Goal: Transaction & Acquisition: Purchase product/service

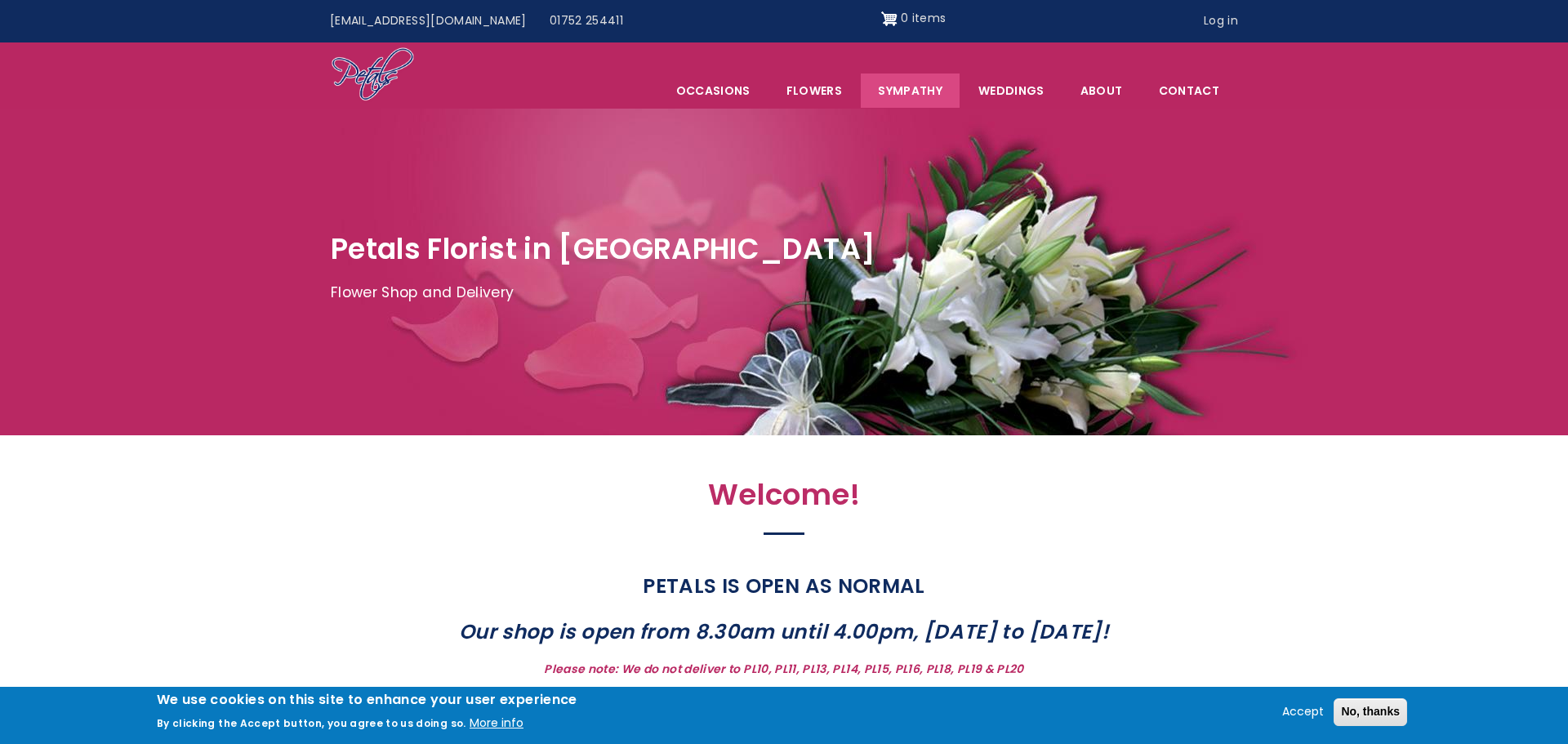
click at [919, 94] on link "Sympathy" at bounding box center [909, 91] width 99 height 34
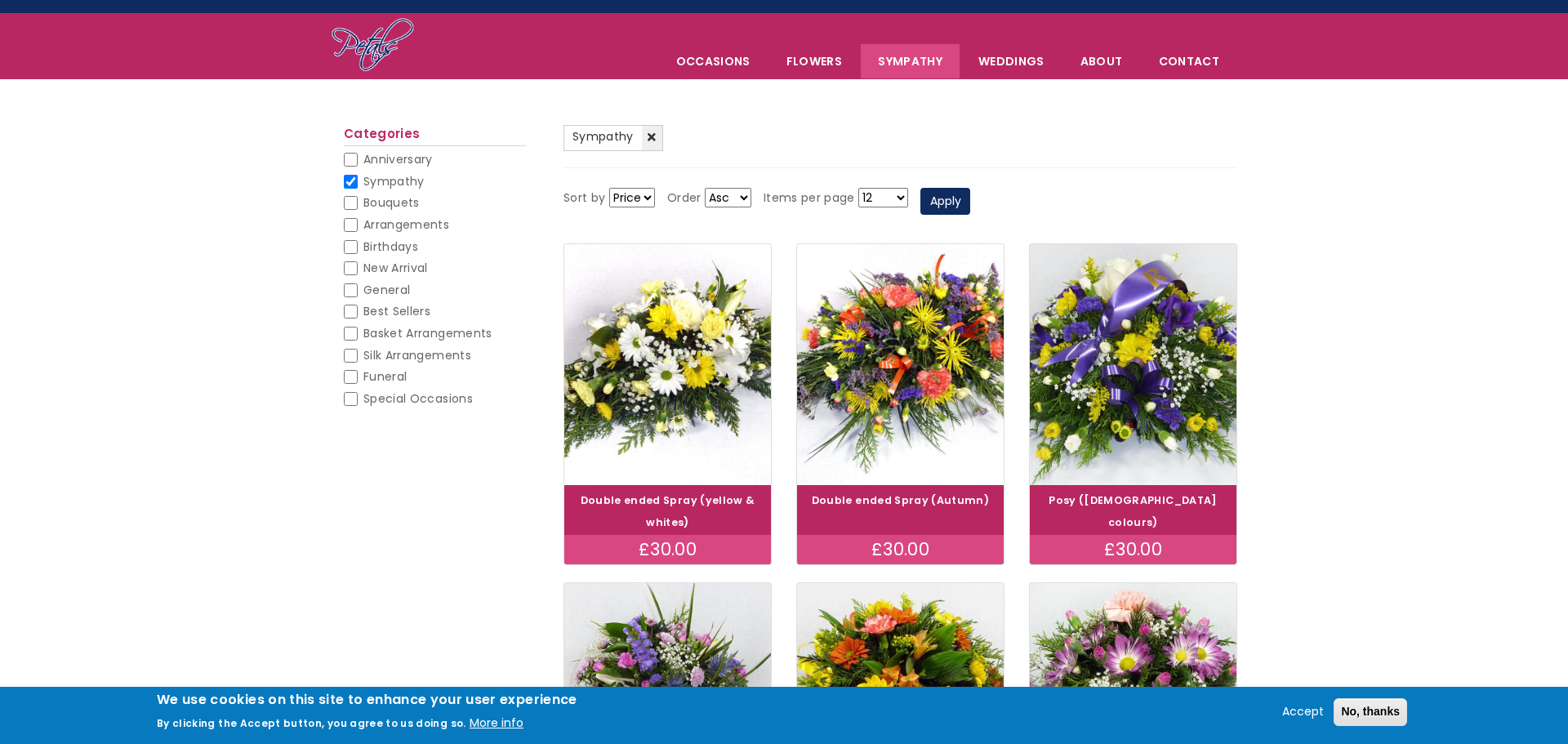
scroll to position [27, 0]
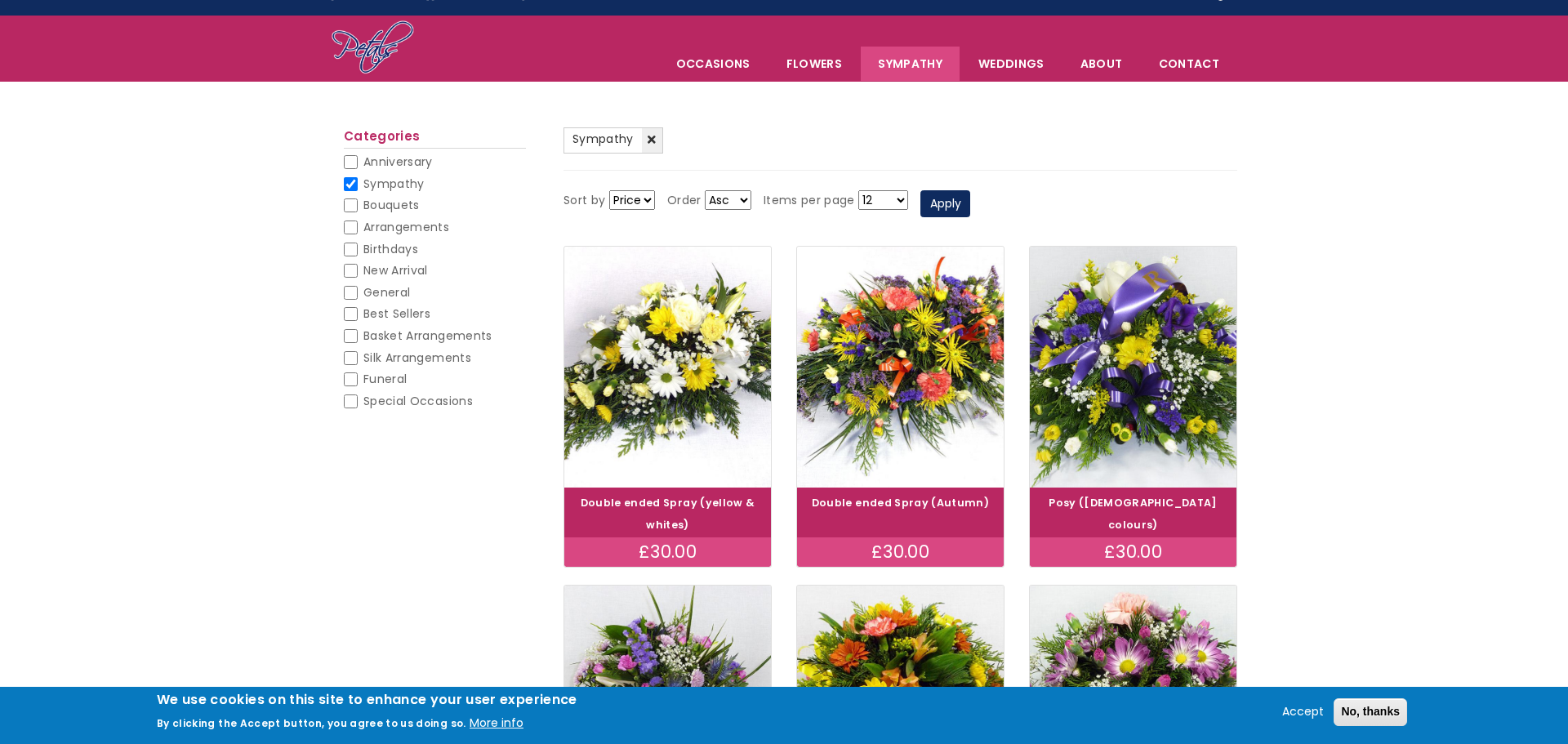
click at [347, 376] on input "Funeral" at bounding box center [350, 379] width 14 height 14
checkbox input "false"
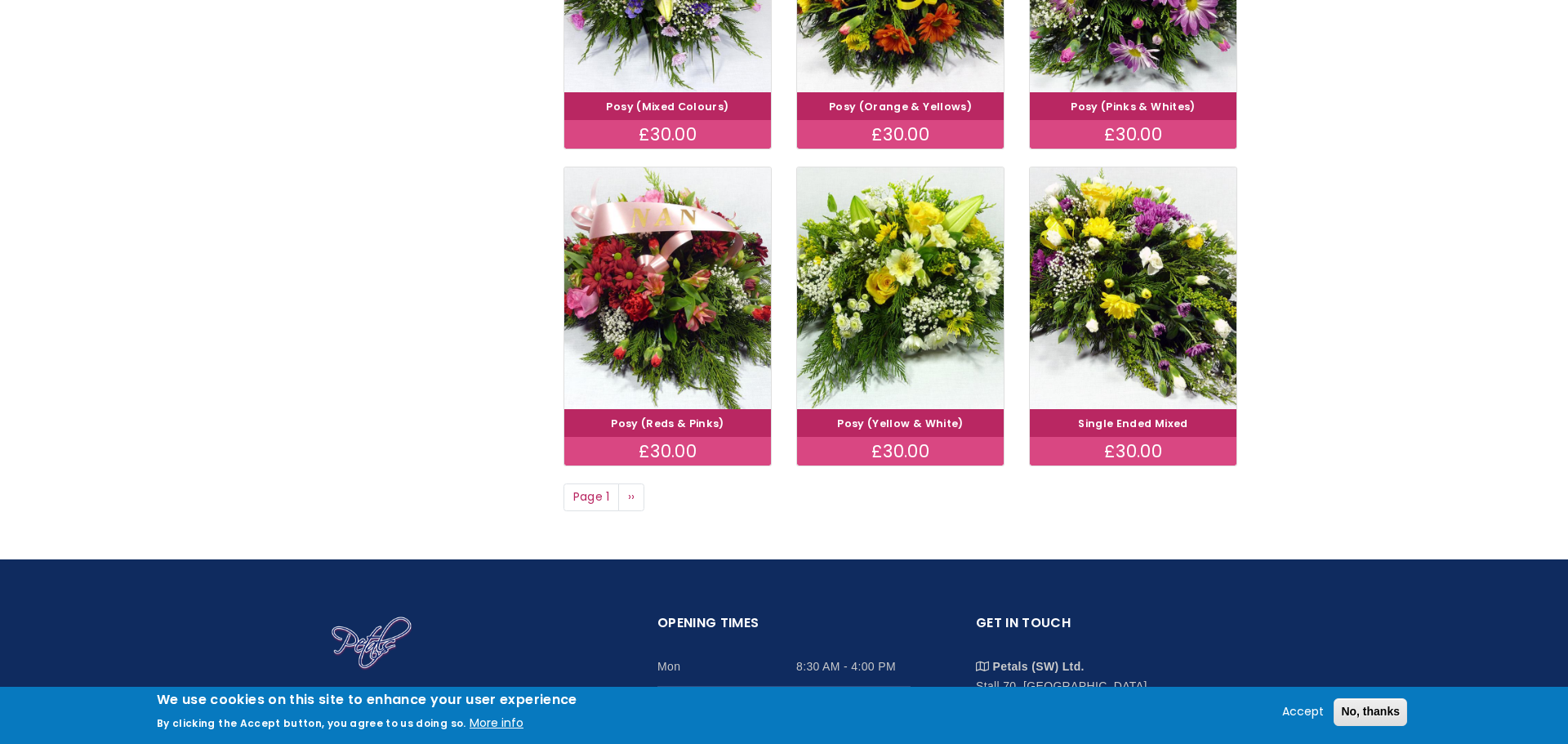
scroll to position [1140, 0]
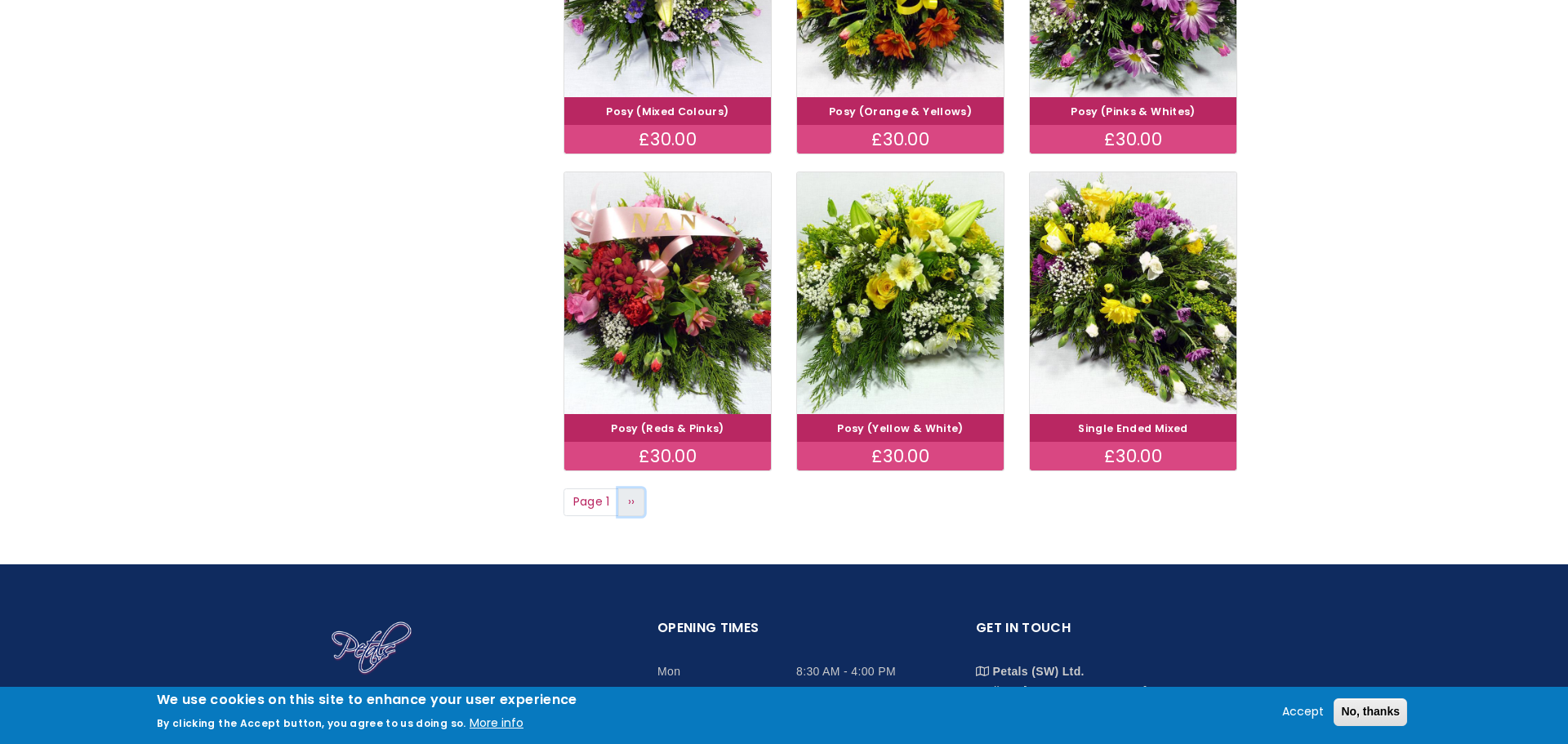
click at [632, 494] on span "››" at bounding box center [632, 502] width 7 height 17
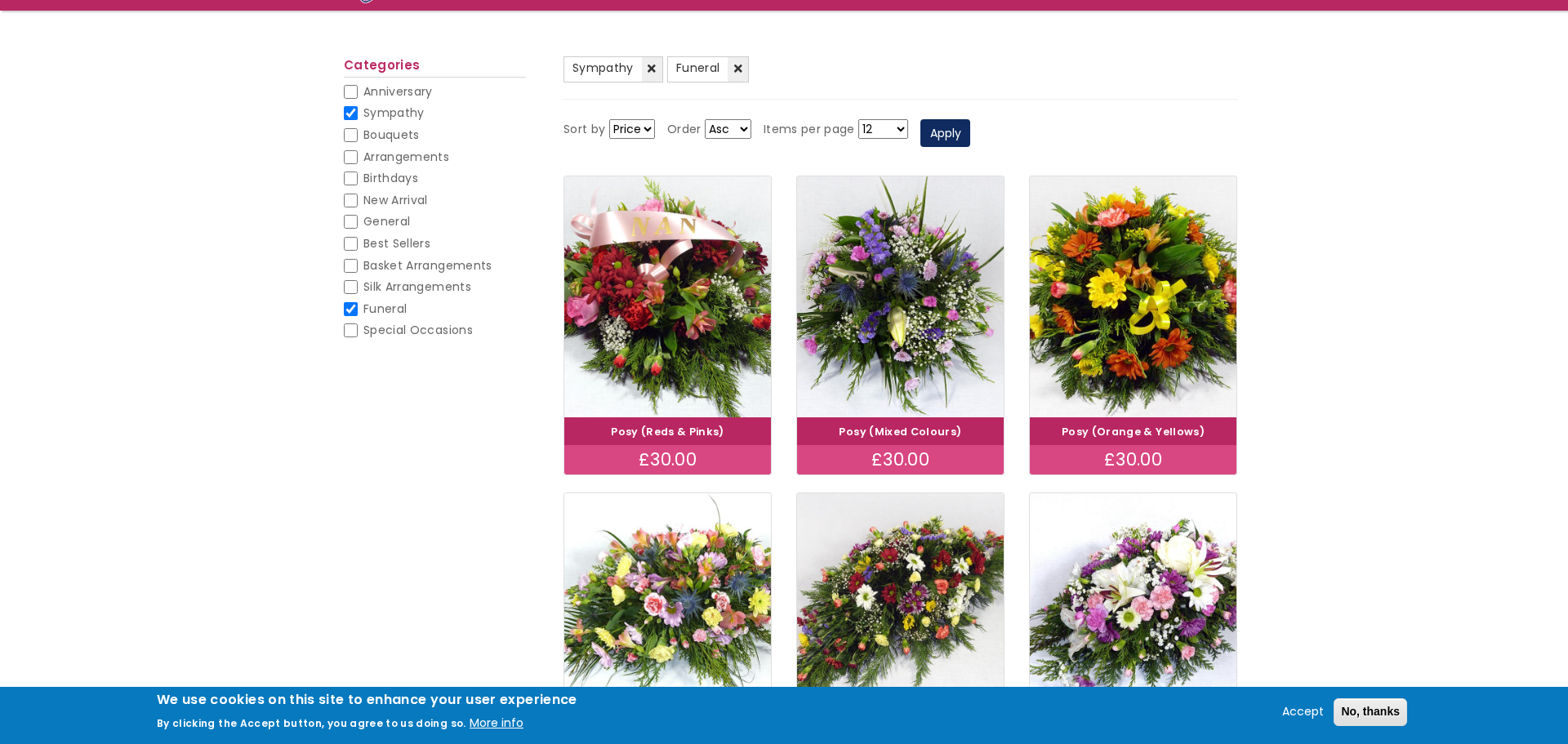
scroll to position [151, 0]
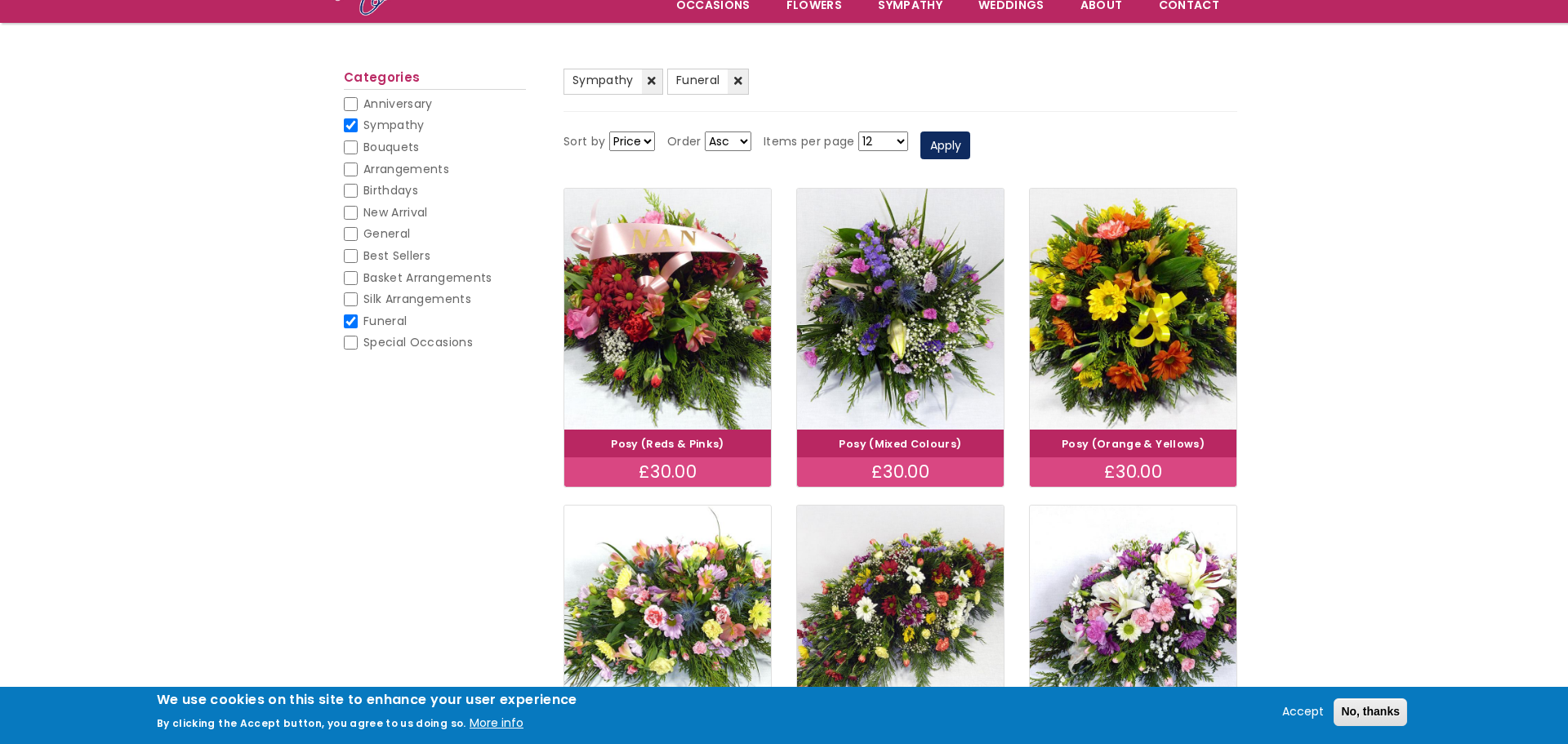
click at [894, 140] on select "12 18 24 30 - All -" at bounding box center [883, 140] width 50 height 19
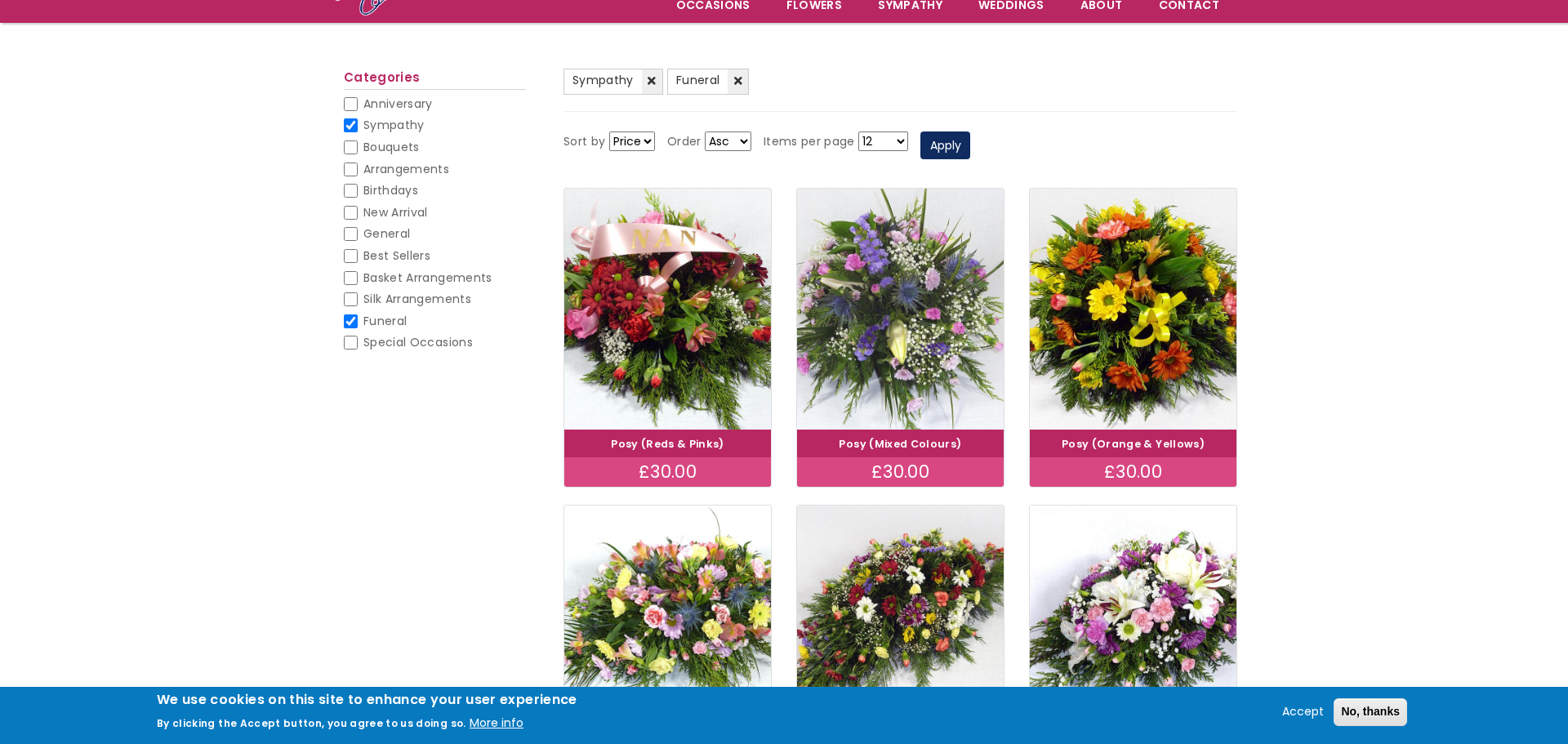
select select "All"
click at [858, 131] on select "12 18 24 30 - All -" at bounding box center [883, 140] width 50 height 19
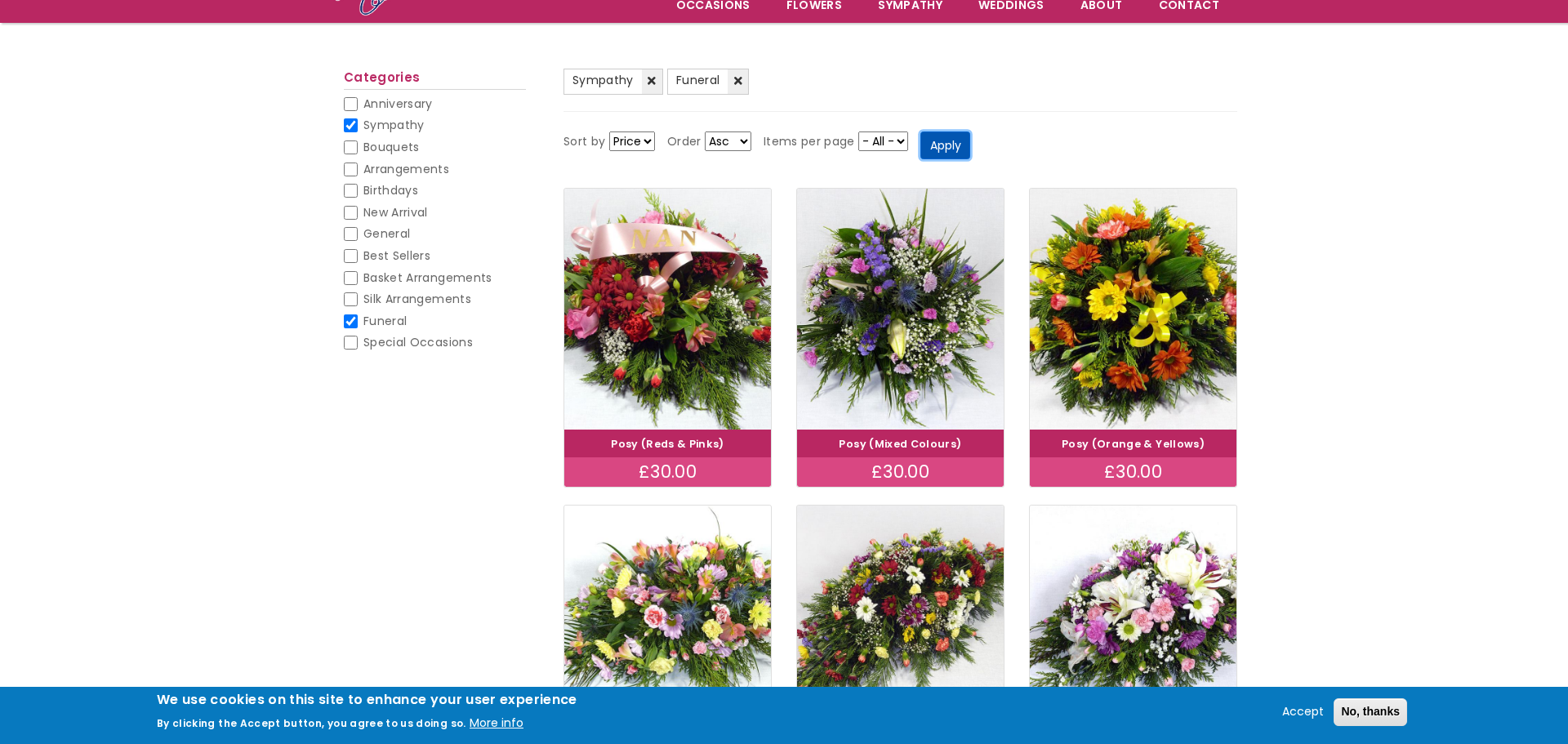
click at [941, 152] on button "Apply" at bounding box center [945, 145] width 50 height 28
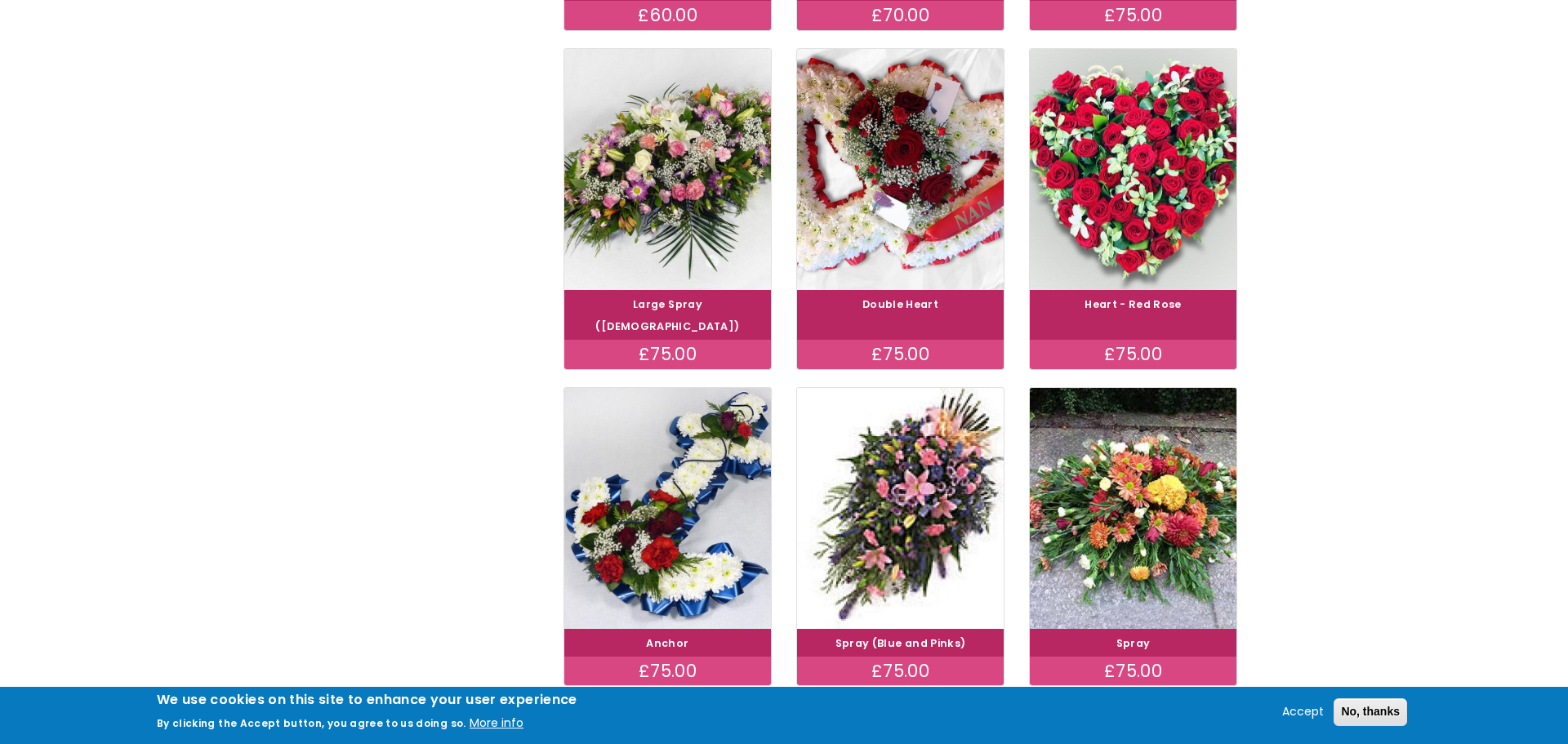
scroll to position [2927, 0]
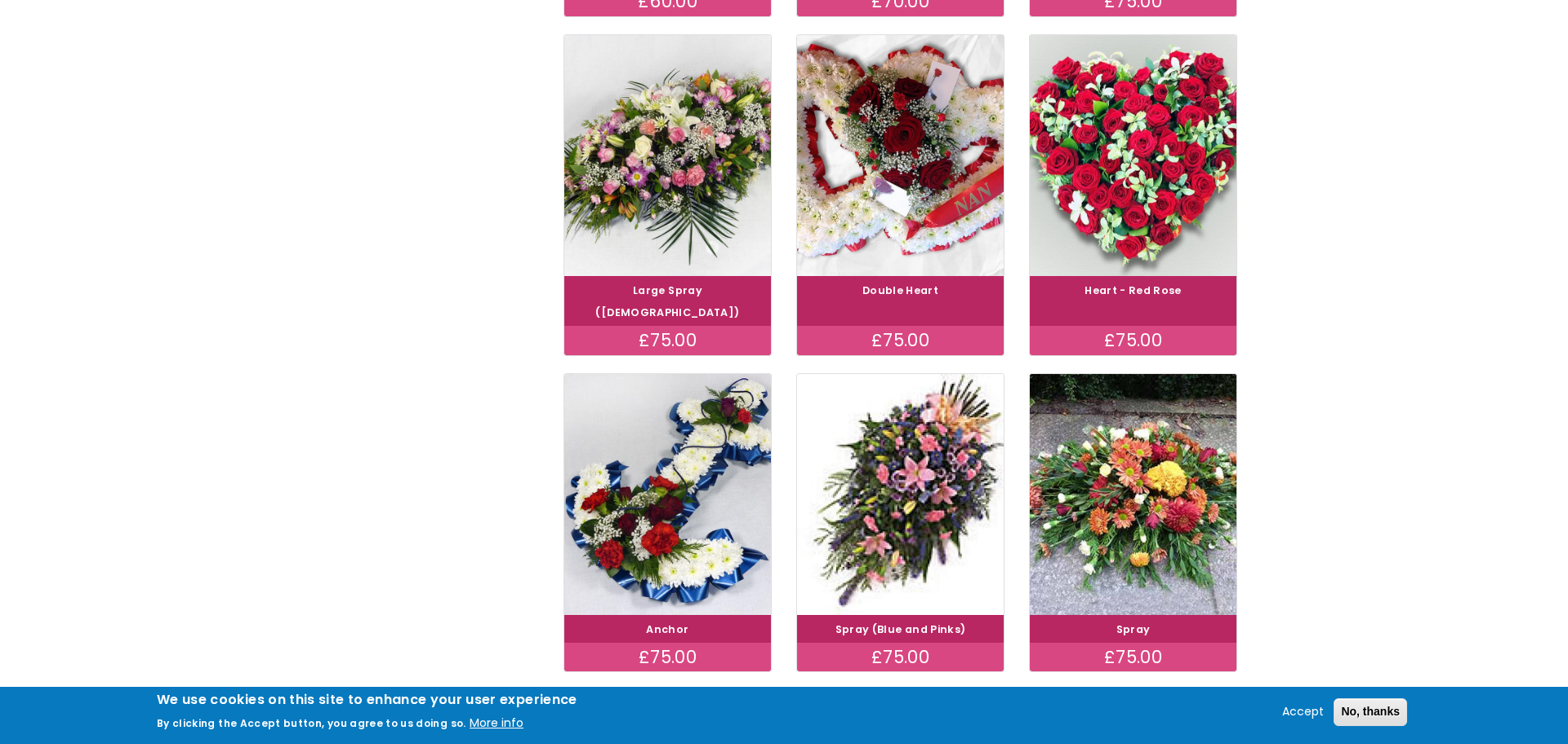
click at [656, 284] on link "Large Spray (Female)" at bounding box center [667, 301] width 144 height 36
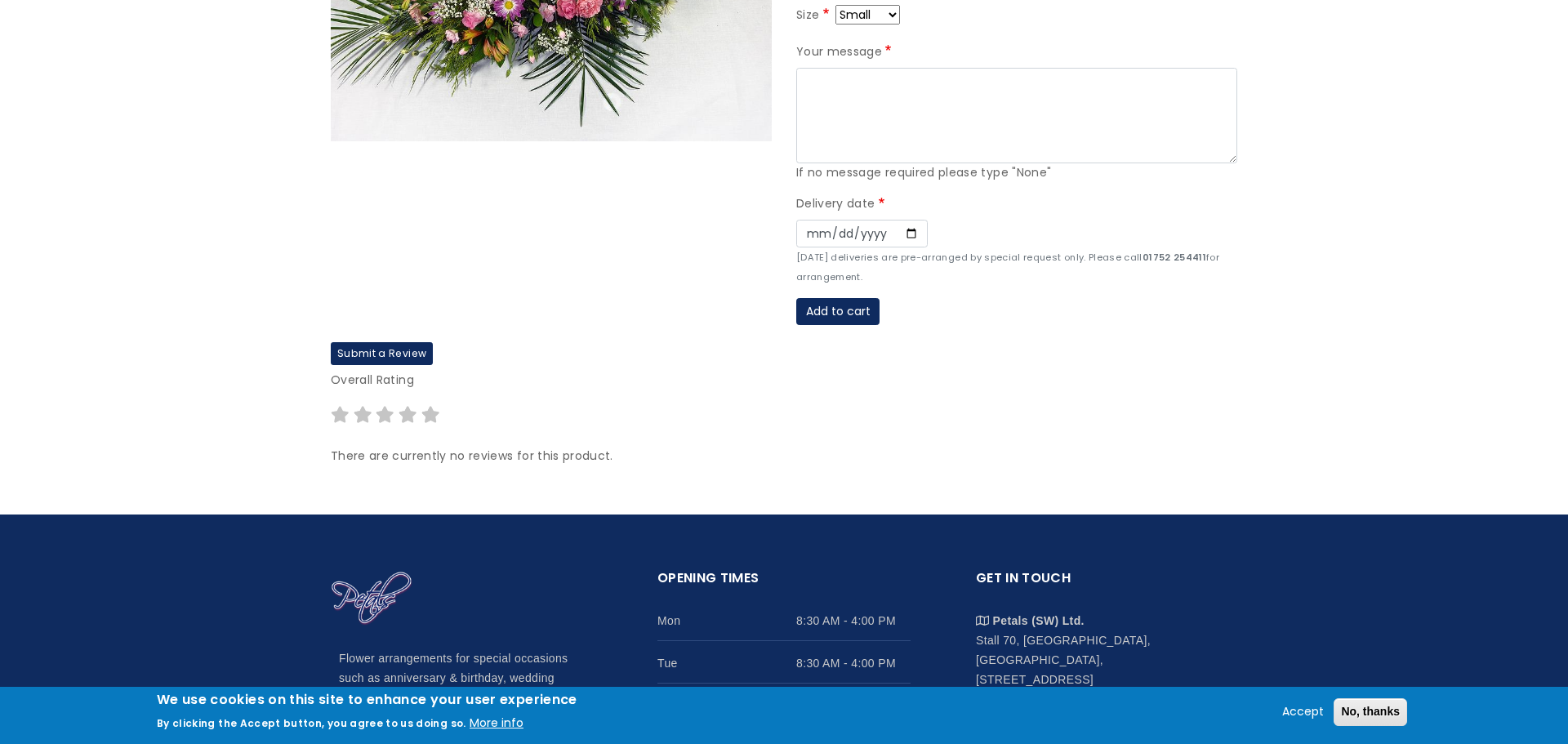
scroll to position [136, 0]
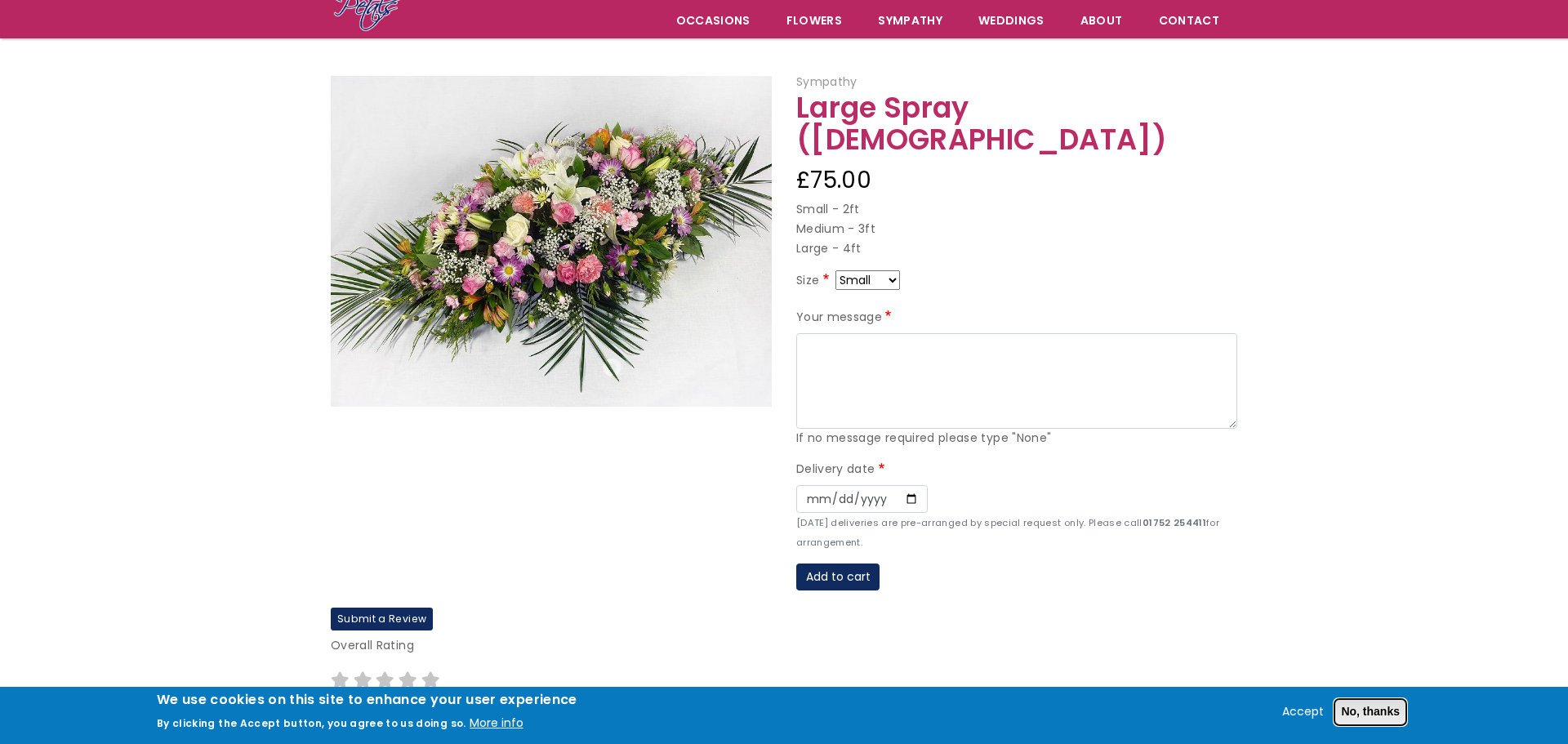
click at [1359, 712] on button "No, thanks" at bounding box center [1370, 713] width 74 height 28
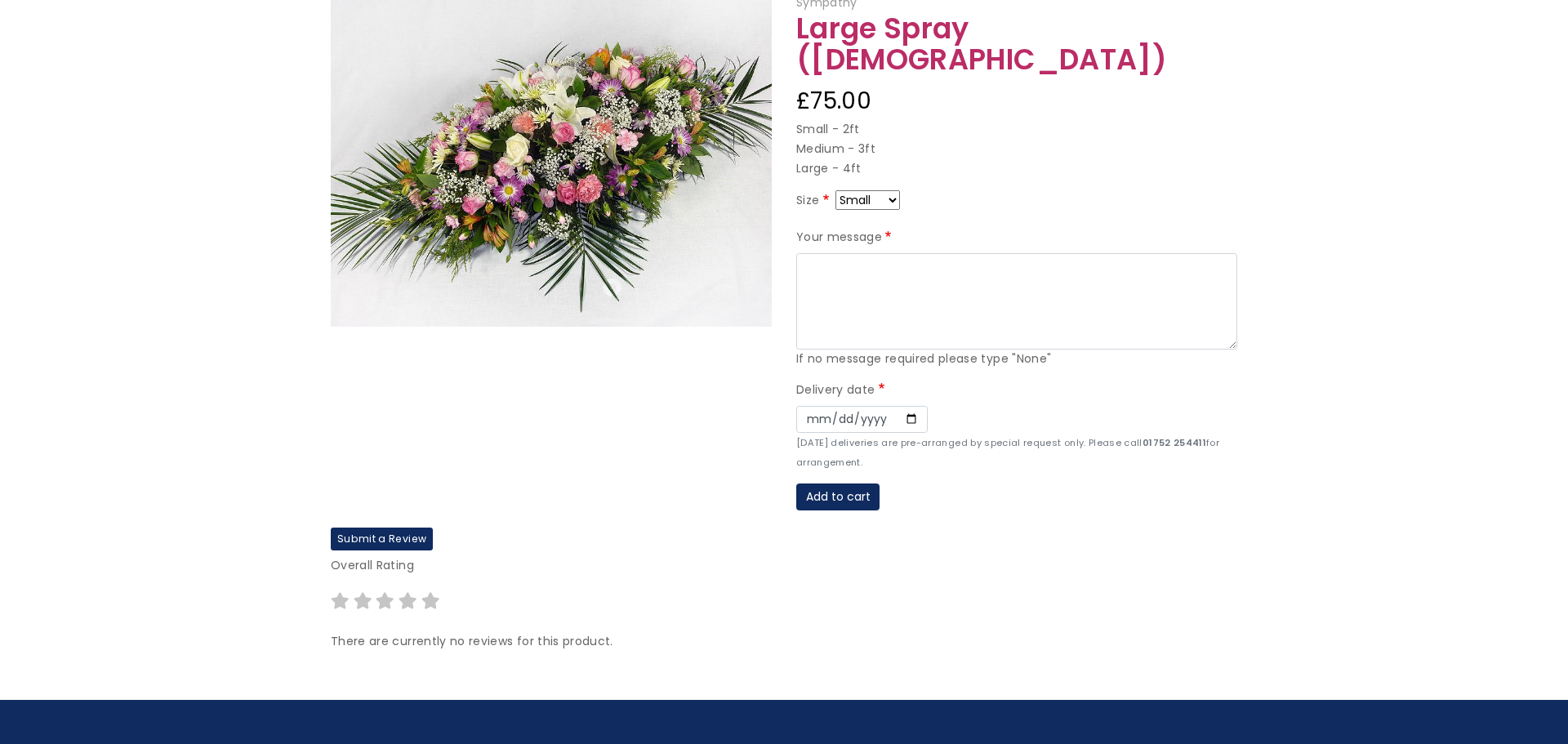
scroll to position [0, 0]
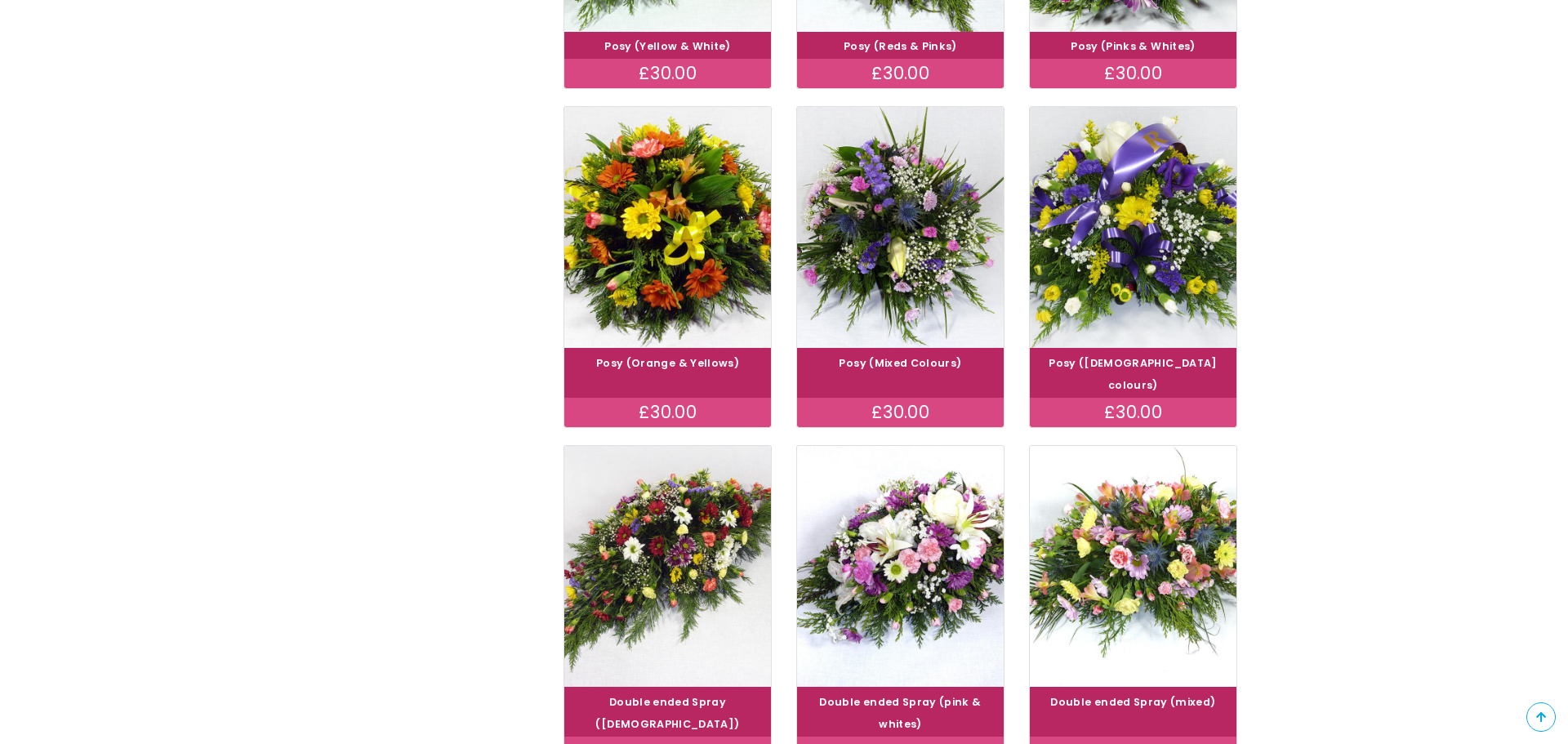
scroll to position [1537, 0]
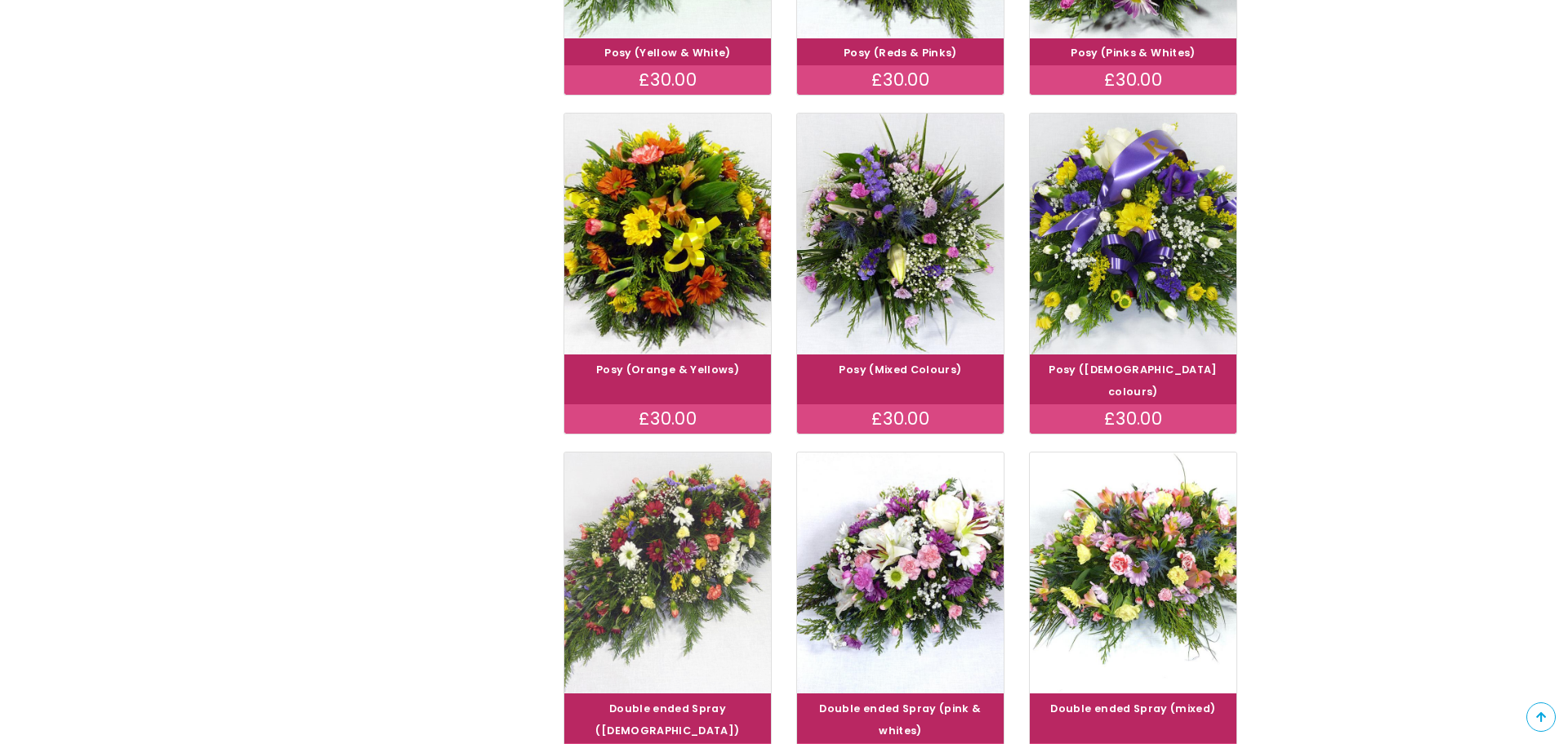
click at [682, 552] on img at bounding box center [667, 573] width 232 height 269
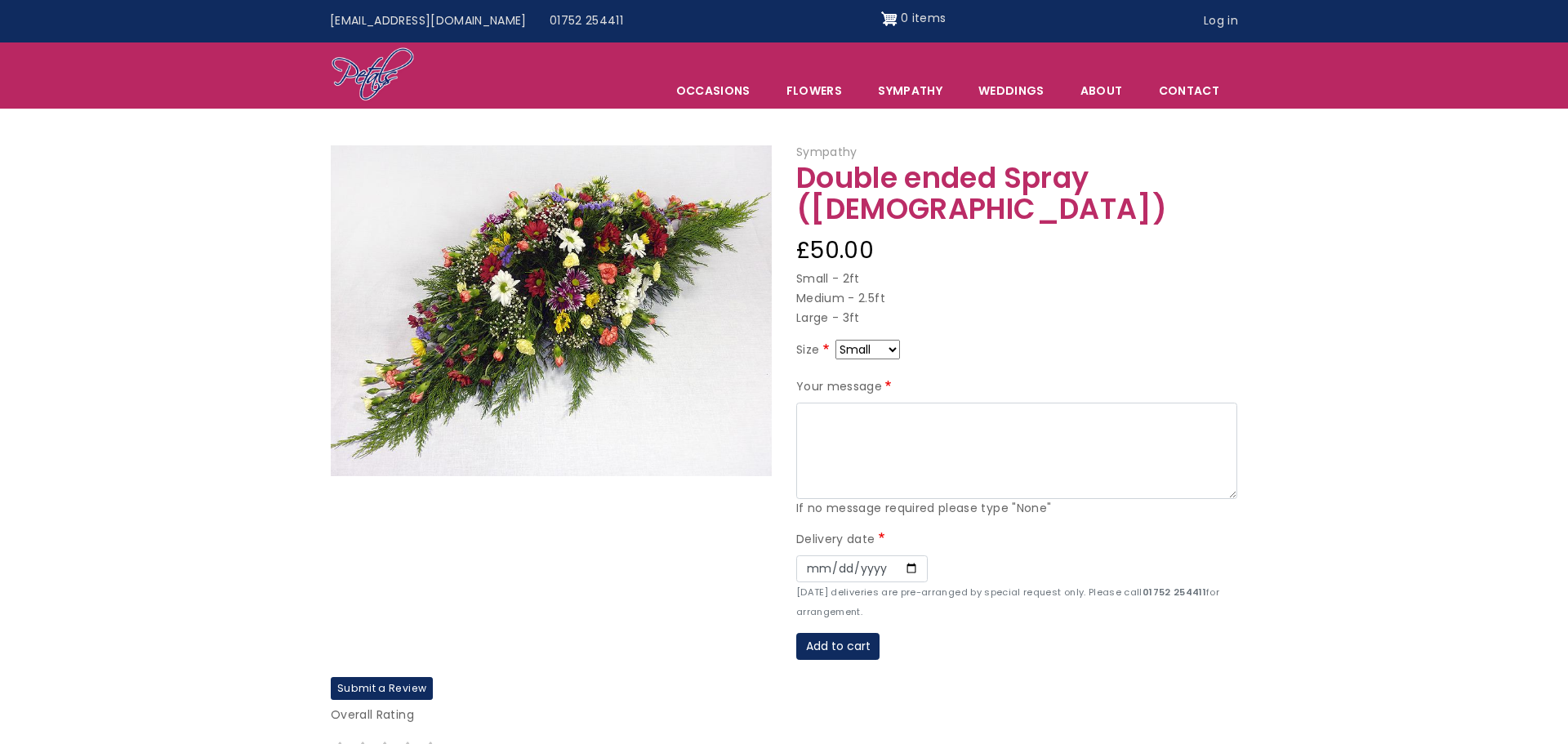
click at [891, 340] on select "Small Medium Large" at bounding box center [868, 349] width 65 height 19
select select "10"
